Goal: Task Accomplishment & Management: Manage account settings

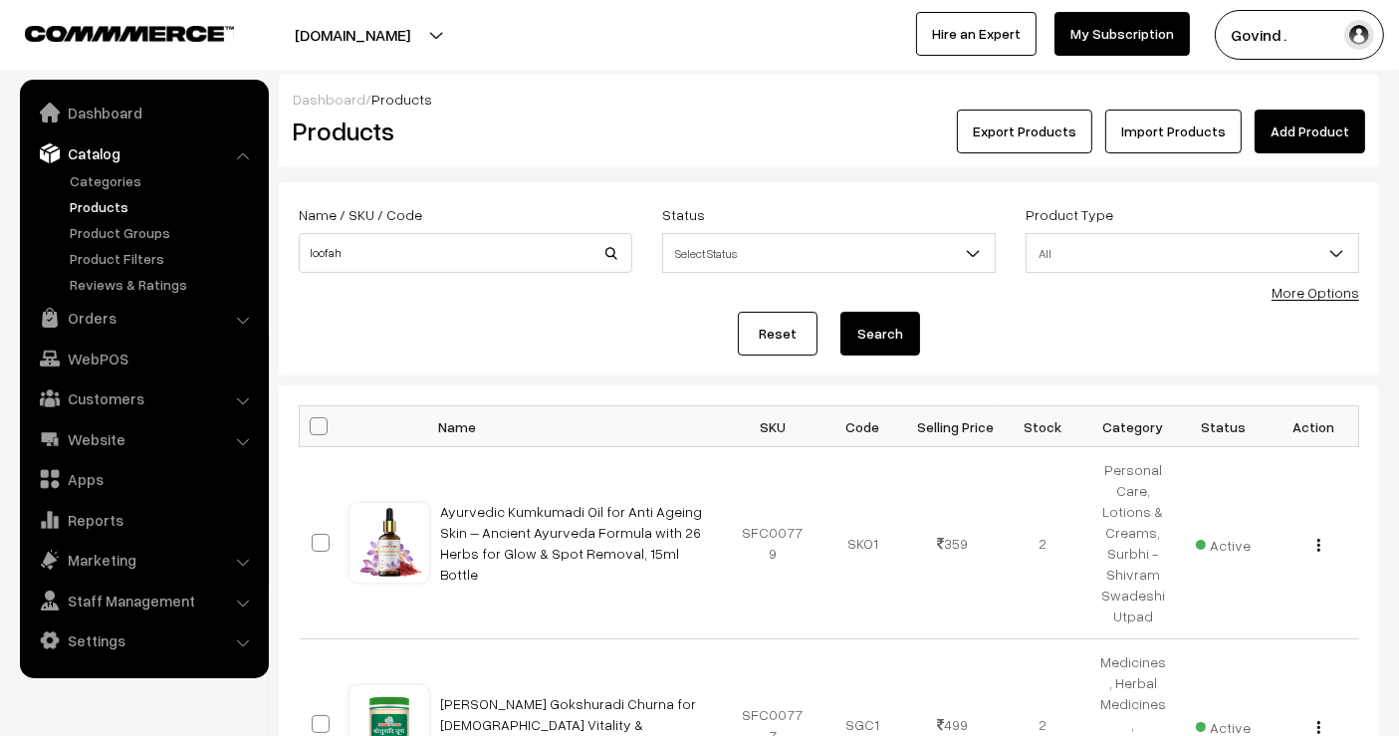
click at [840, 312] on button "Search" at bounding box center [880, 334] width 80 height 44
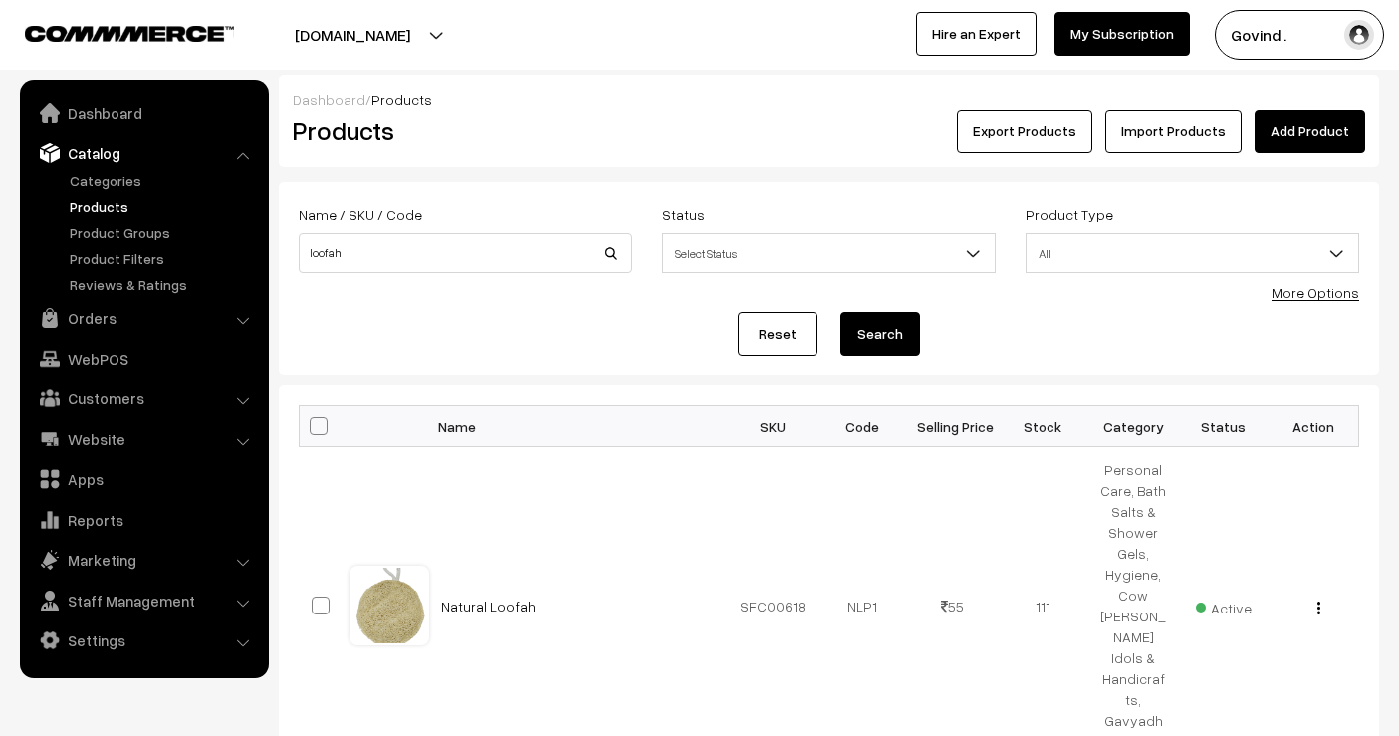
scroll to position [164, 0]
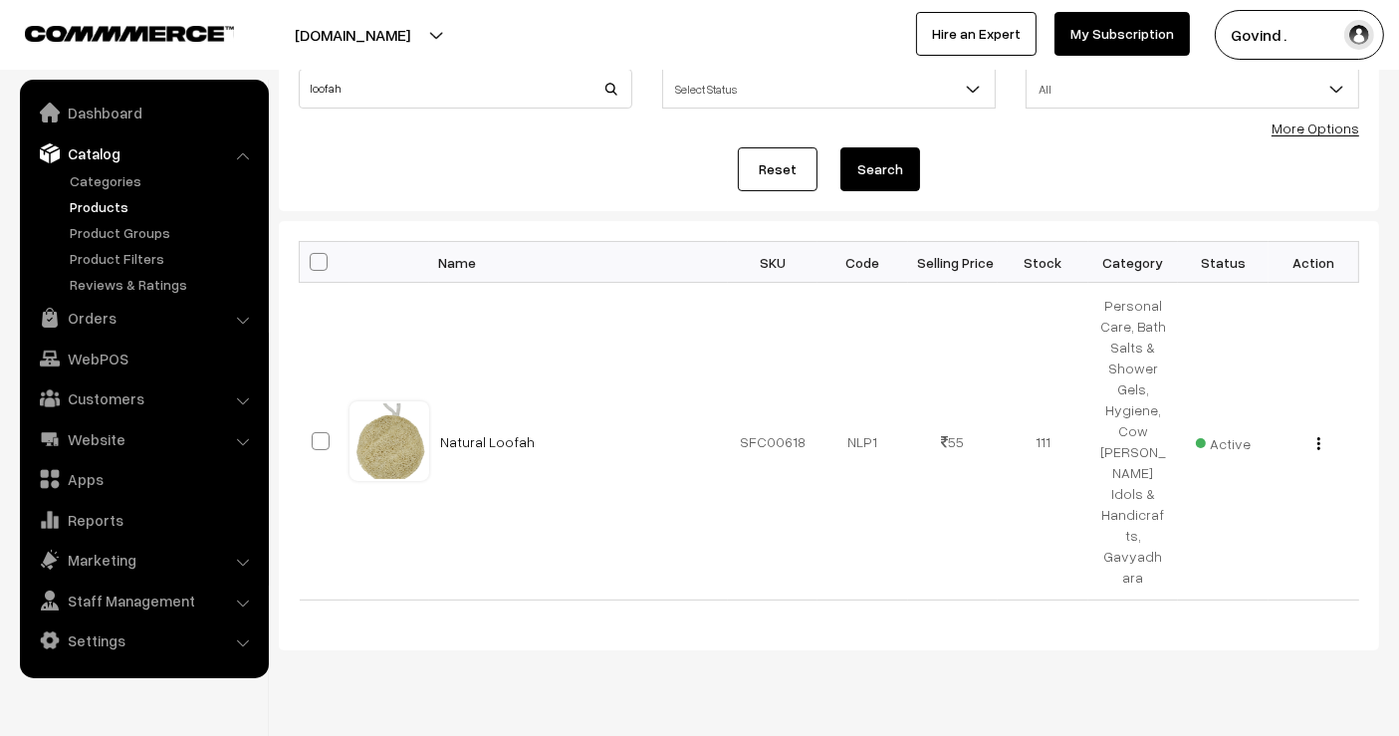
click at [1398, 306] on html "Thank you for showing interest. Our team will call you shortly. Close [DOMAIN_N…" at bounding box center [699, 204] width 1399 height 736
click at [1317, 437] on img "button" at bounding box center [1318, 443] width 3 height 13
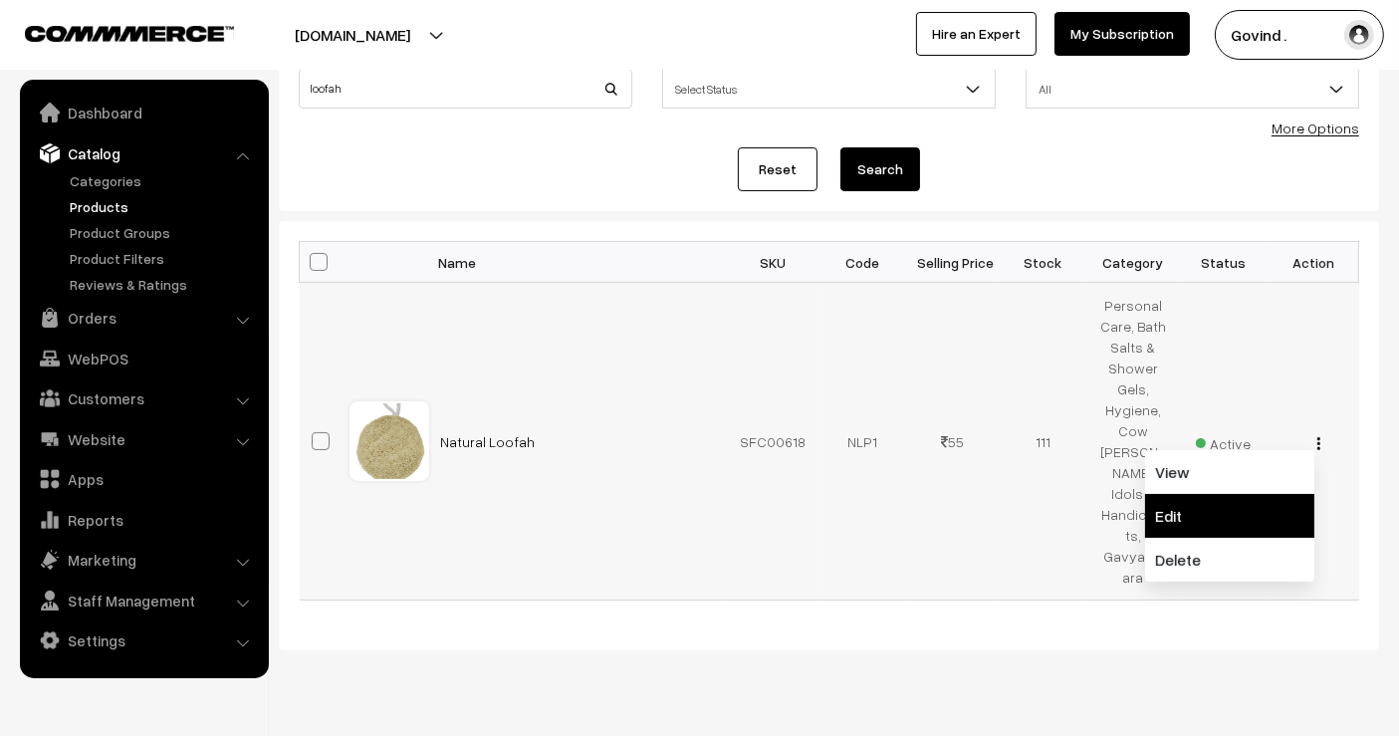
click at [1230, 494] on link "Edit" at bounding box center [1229, 516] width 169 height 44
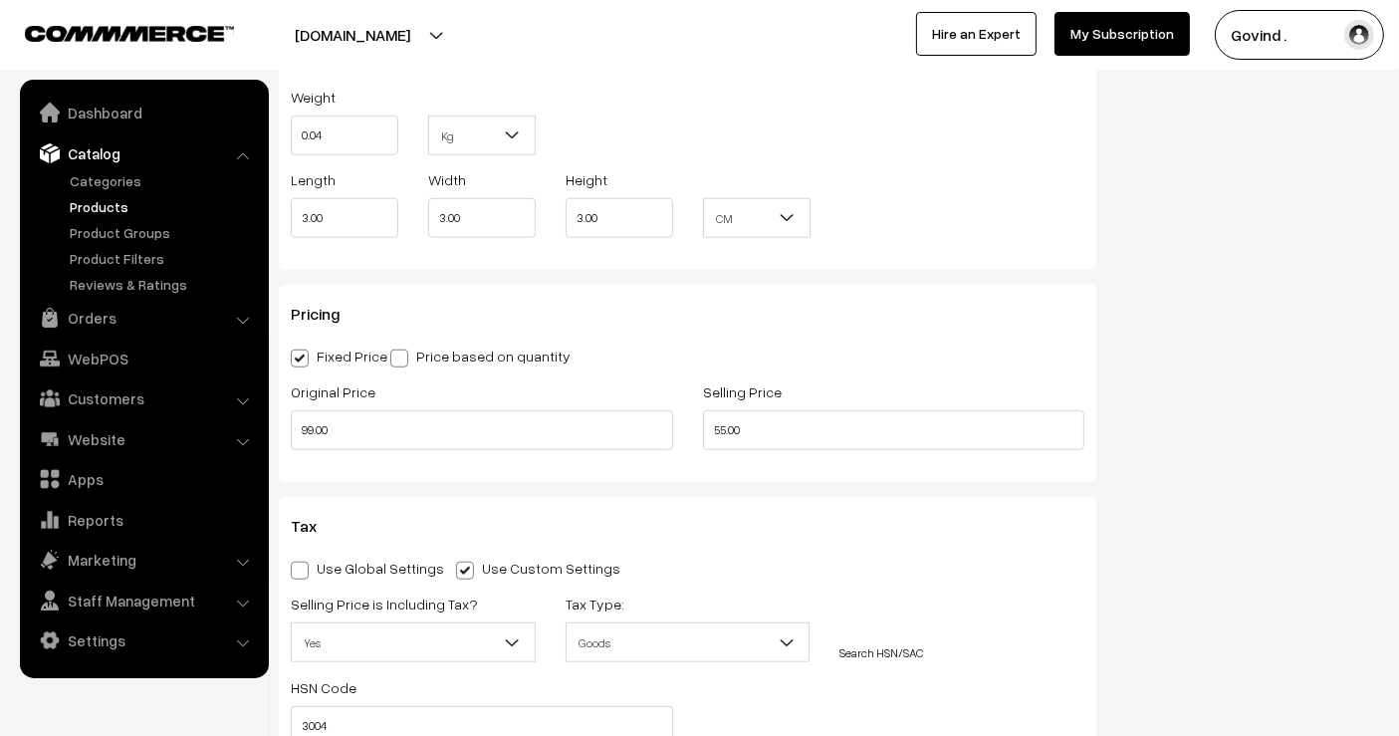
scroll to position [1677, 0]
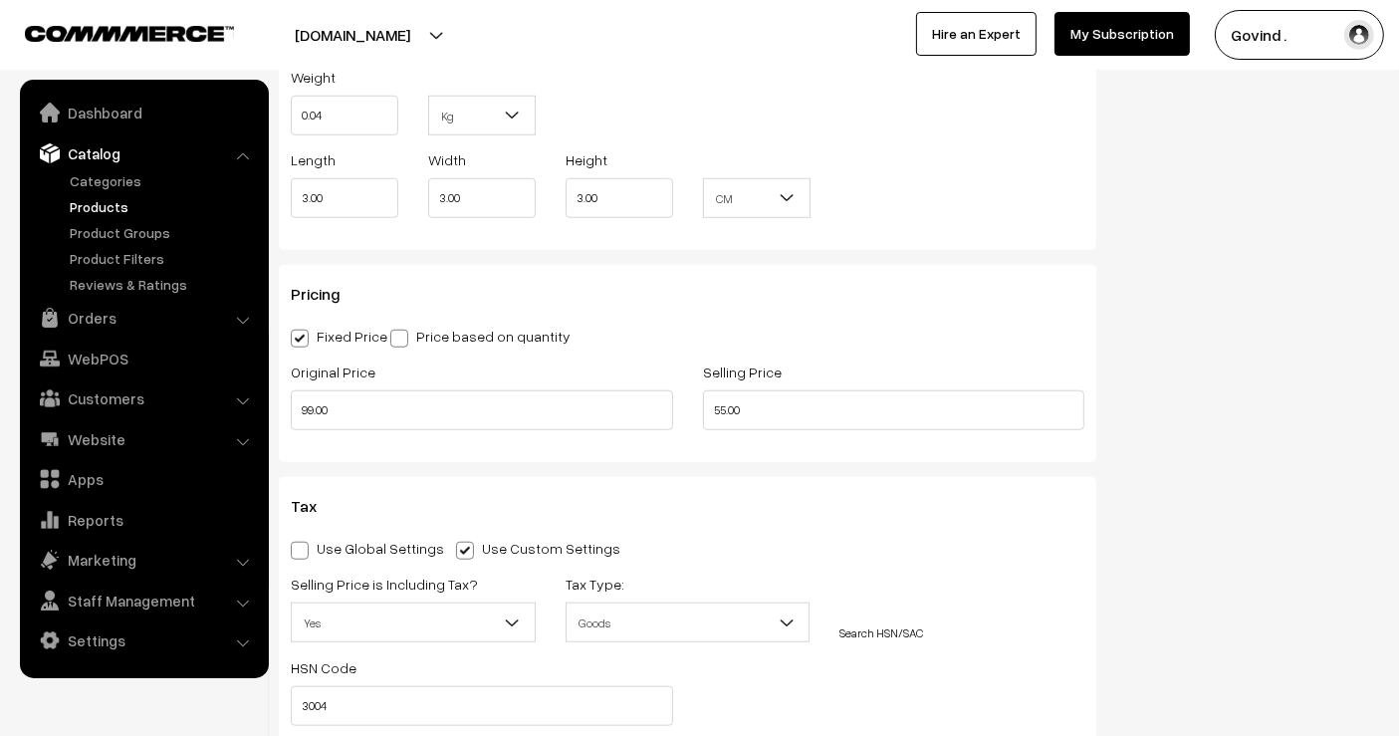
drag, startPoint x: 1415, startPoint y: 59, endPoint x: 1415, endPoint y: 240, distance: 181.2
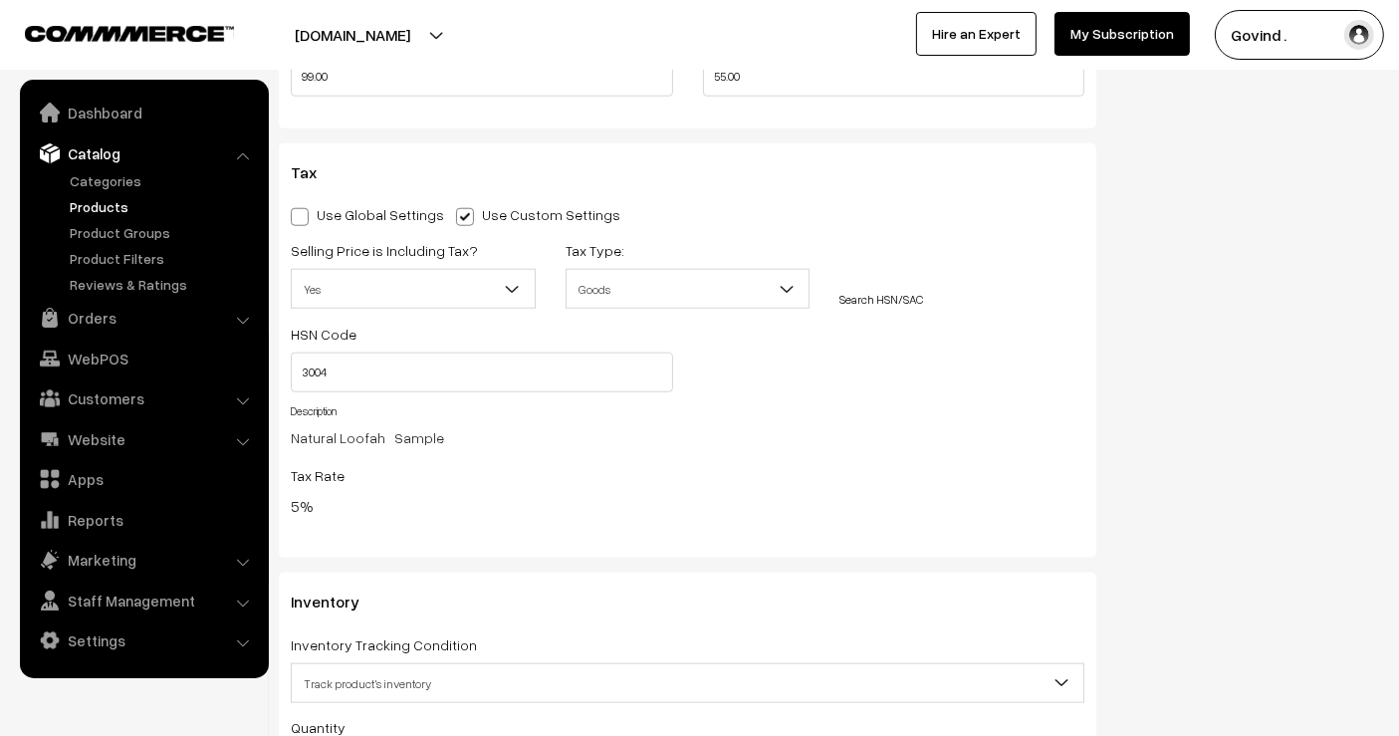
scroll to position [0, 0]
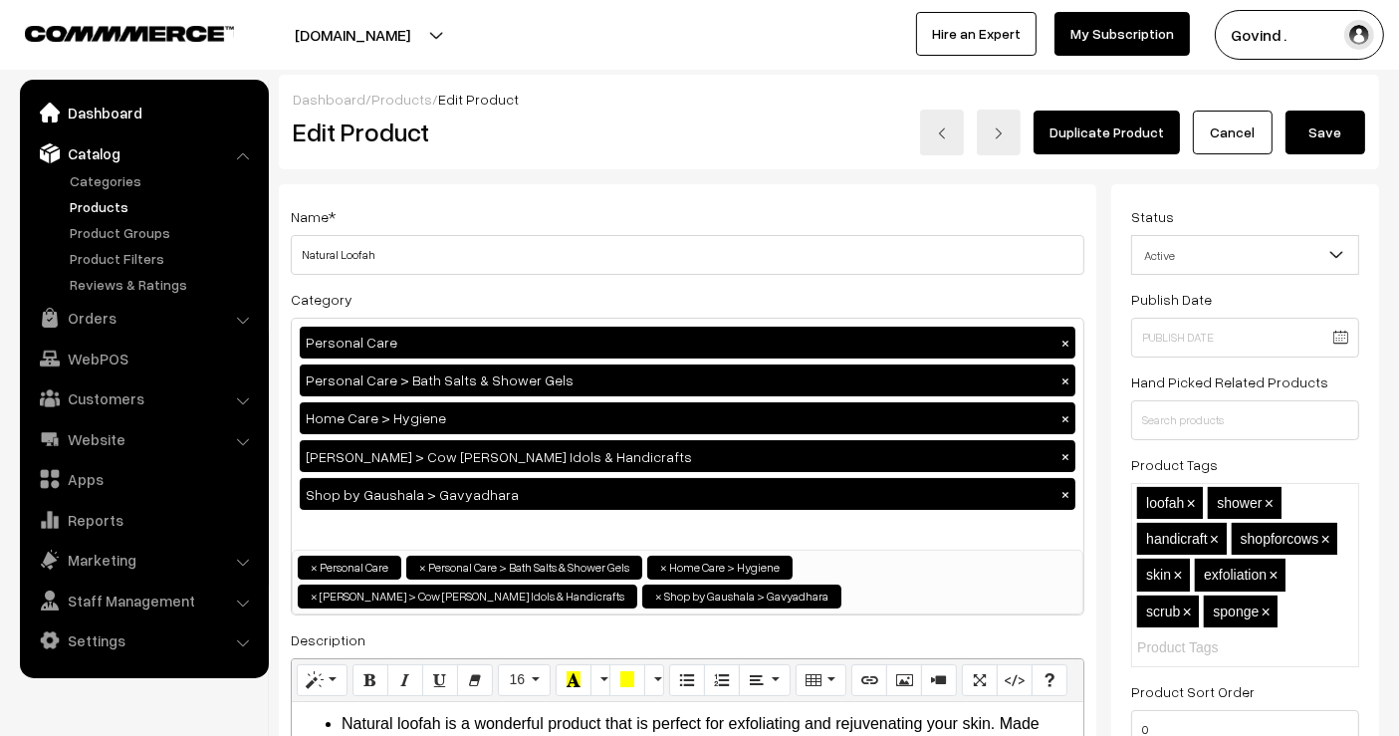
click at [124, 115] on link "Dashboard" at bounding box center [143, 113] width 237 height 36
